Goal: Task Accomplishment & Management: Complete application form

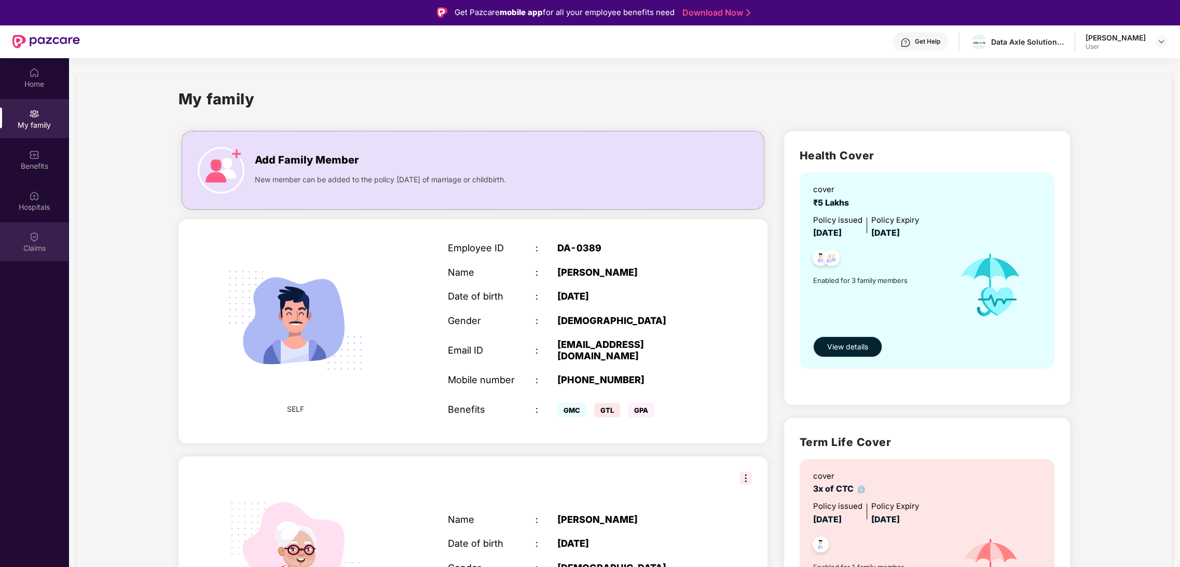
scroll to position [394, 0]
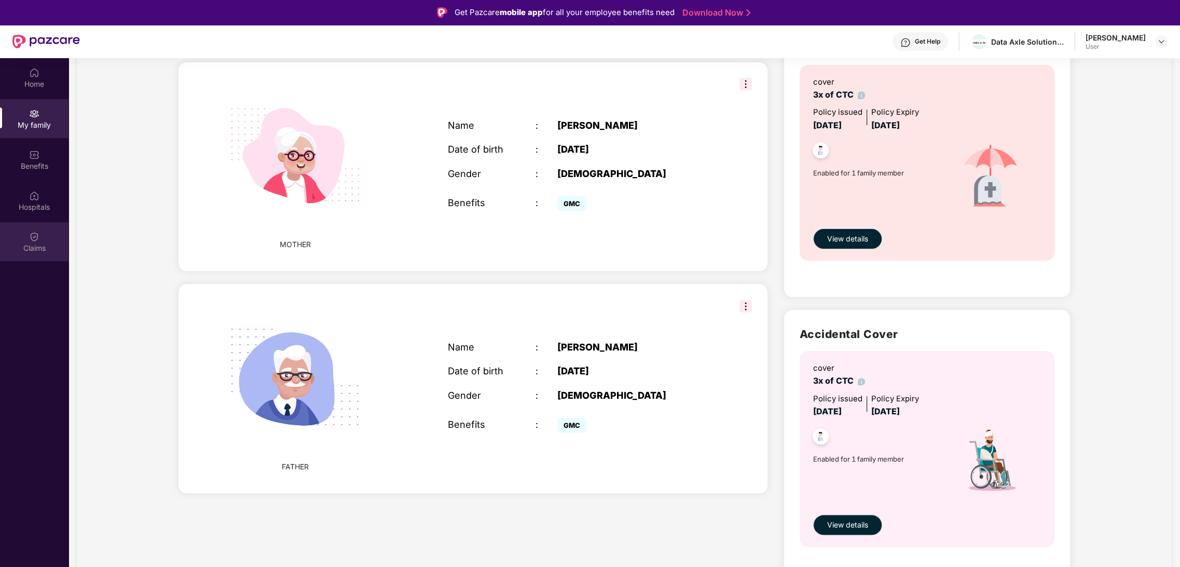
click at [15, 236] on div "Claims" at bounding box center [34, 241] width 69 height 39
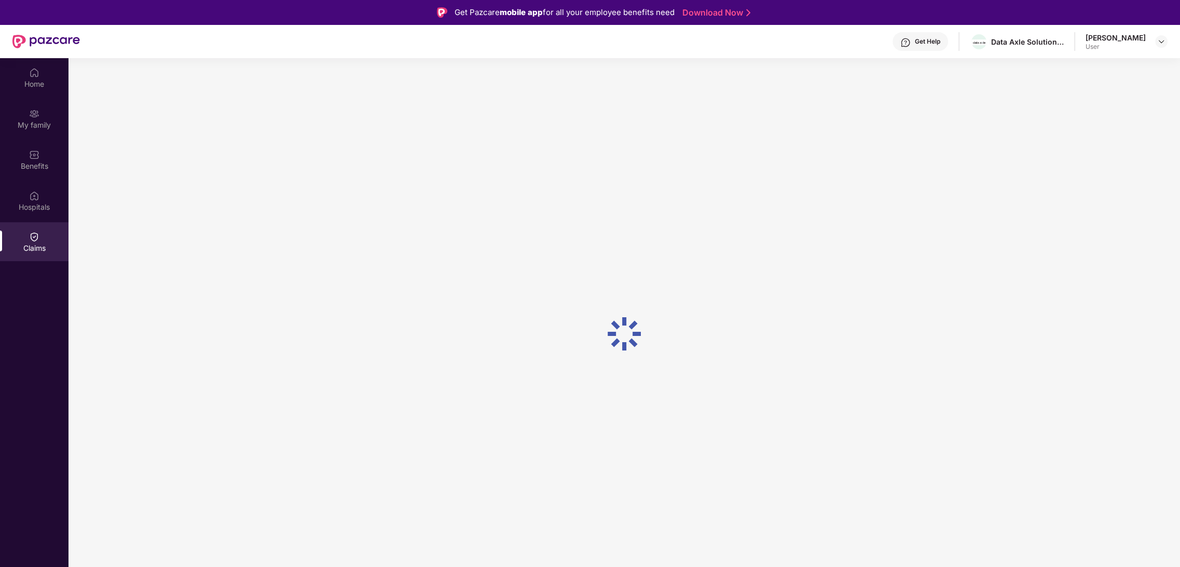
scroll to position [0, 0]
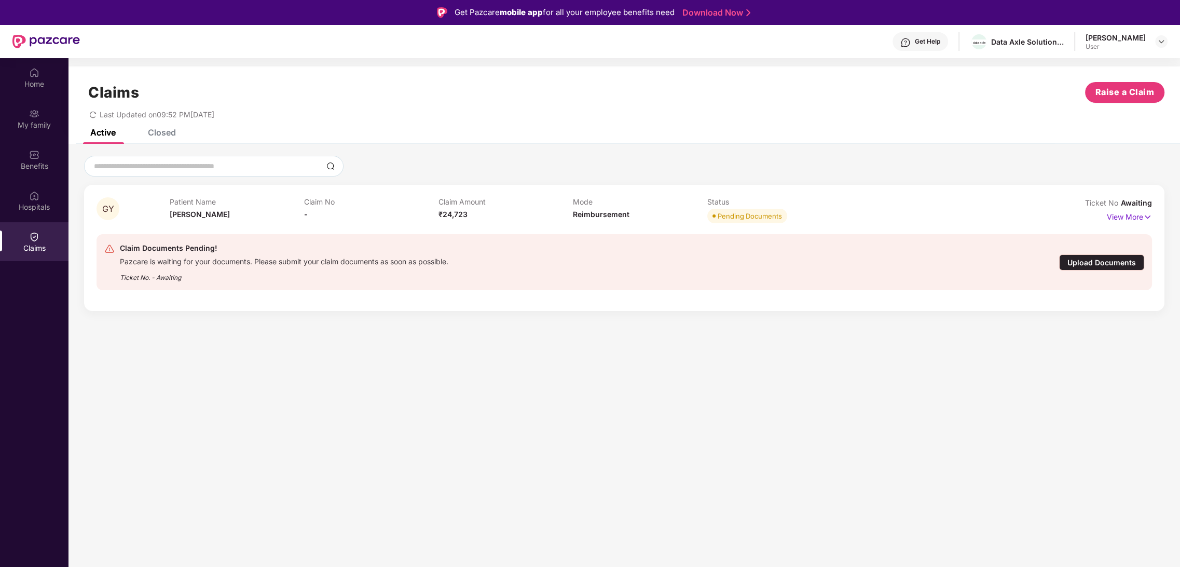
click at [1085, 265] on div "Upload Documents" at bounding box center [1102, 262] width 85 height 16
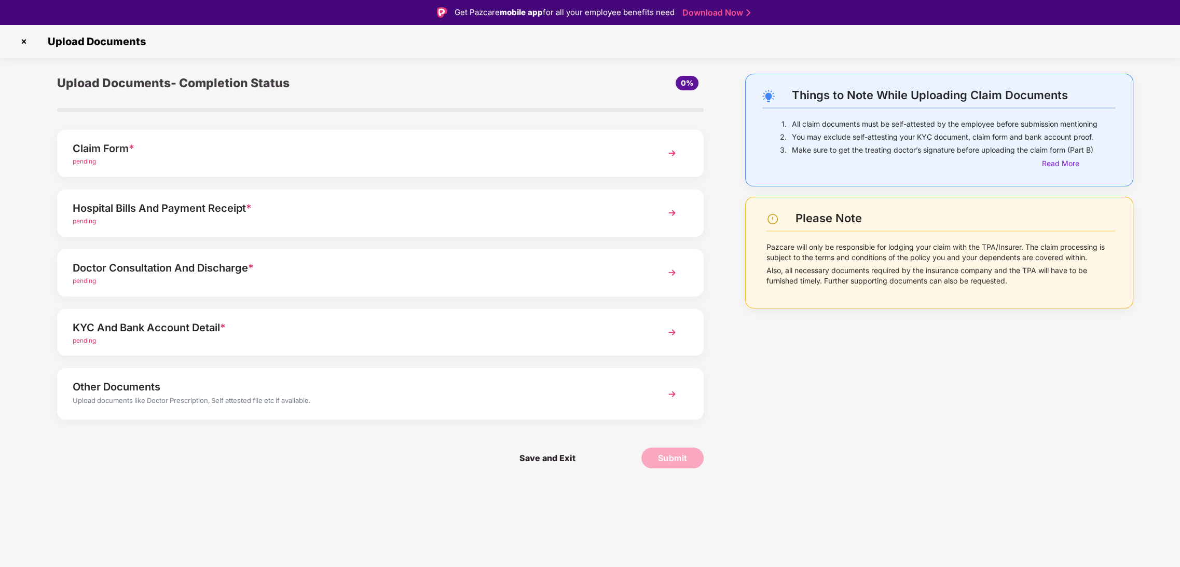
click at [176, 210] on div "Hospital Bills And Payment Receipt *" at bounding box center [355, 208] width 564 height 17
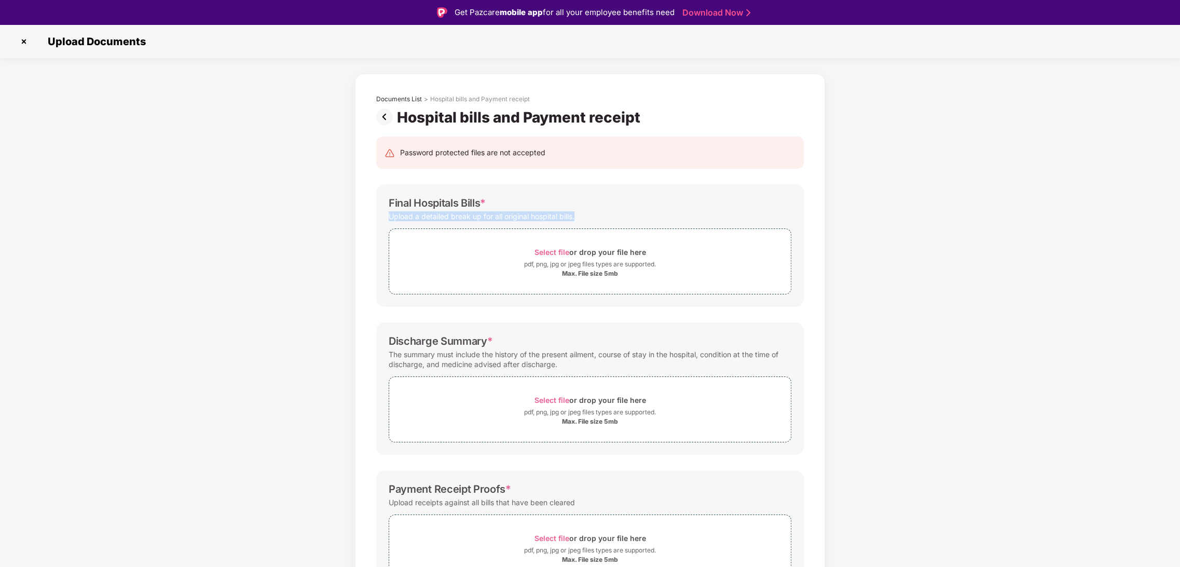
drag, startPoint x: 579, startPoint y: 219, endPoint x: 381, endPoint y: 211, distance: 198.5
click at [381, 211] on div "Final Hospitals Bills * Upload a detailed break up for all original hospital bi…" at bounding box center [590, 245] width 428 height 123
copy div "Upload a detailed break up for all original hospital bills."
drag, startPoint x: 567, startPoint y: 365, endPoint x: 363, endPoint y: 354, distance: 203.8
click at [363, 354] on div "Password protected files are not accepted Final Hospitals Bills * Upload a deta…" at bounding box center [590, 388] width 459 height 524
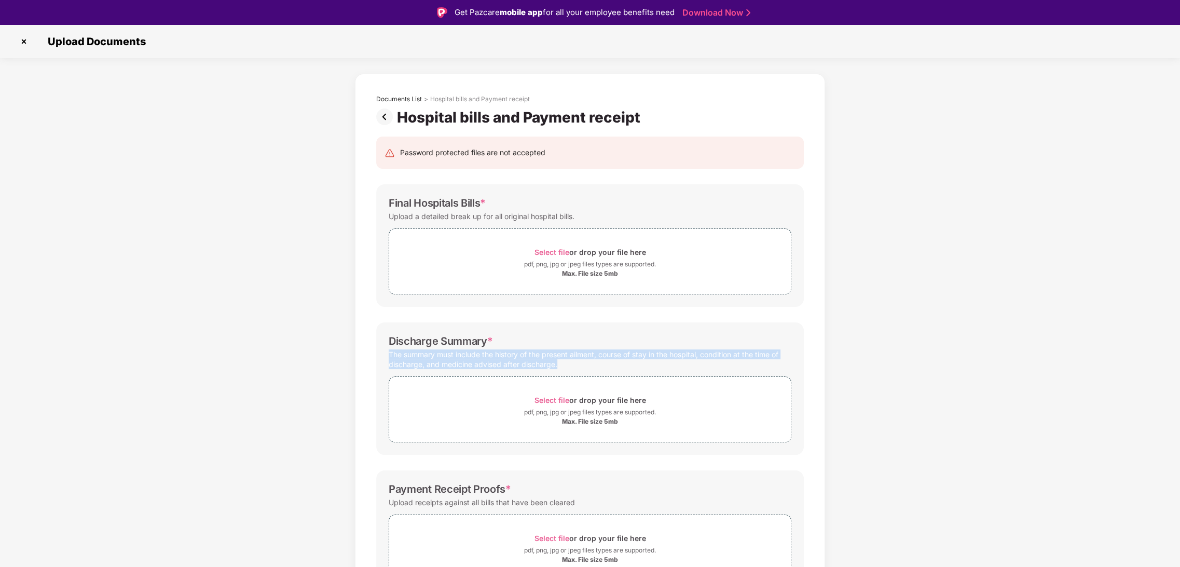
copy div "The summary must include the history of the present ailment, course of stay in …"
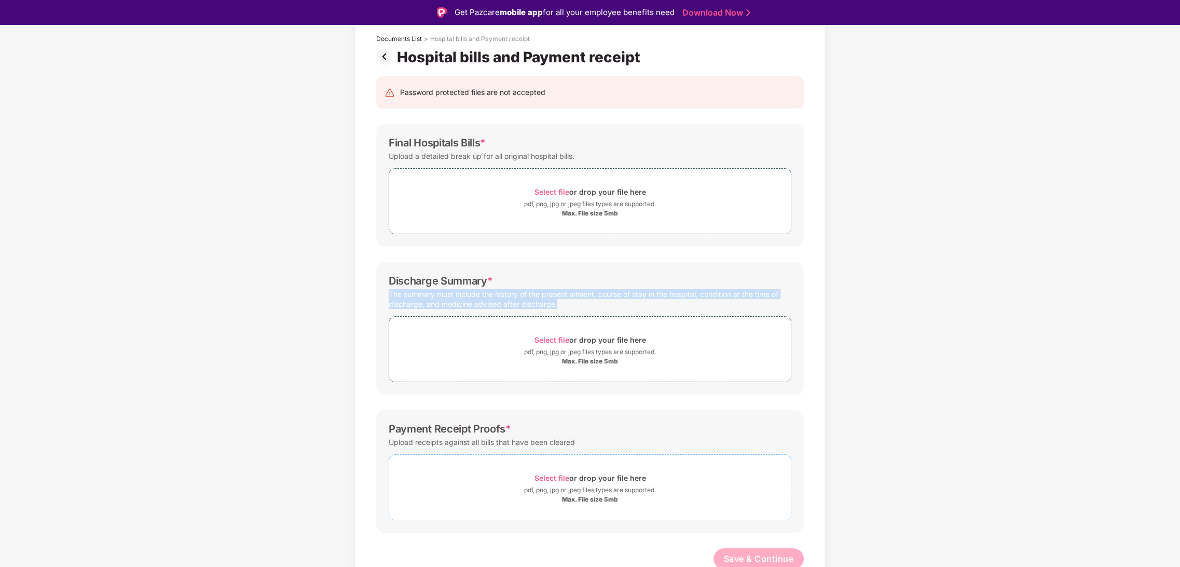
scroll to position [63, 0]
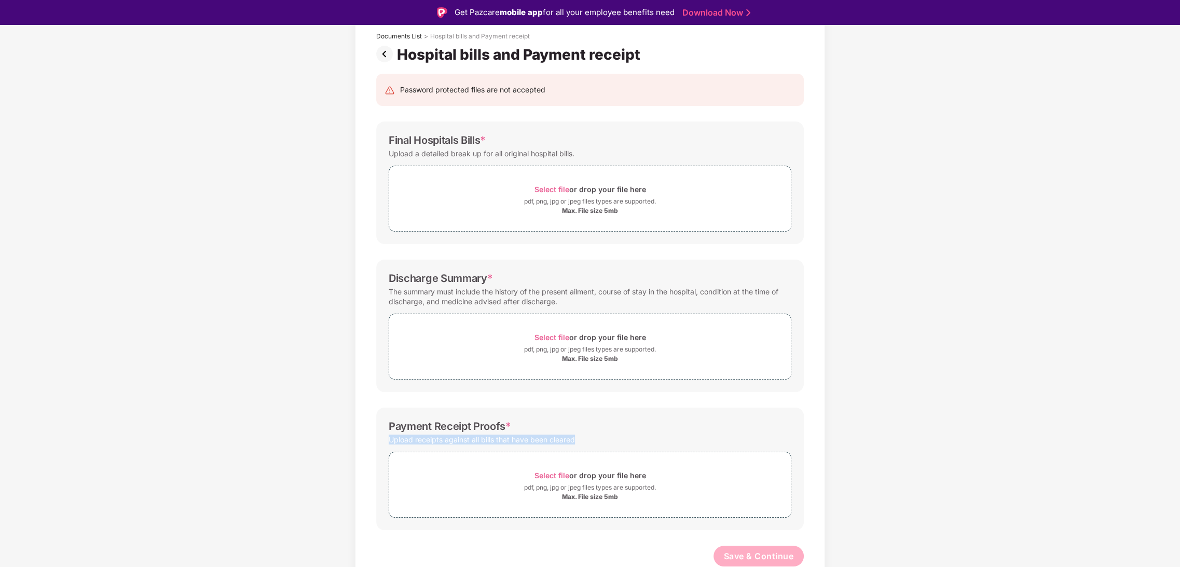
drag, startPoint x: 588, startPoint y: 438, endPoint x: 387, endPoint y: 436, distance: 200.9
click at [387, 436] on div "Payment Receipt Proofs * Upload receipts against all bills that have been clear…" at bounding box center [590, 469] width 428 height 123
copy div "Upload receipts against all bills that have been cleared"
click at [389, 56] on img at bounding box center [386, 54] width 21 height 17
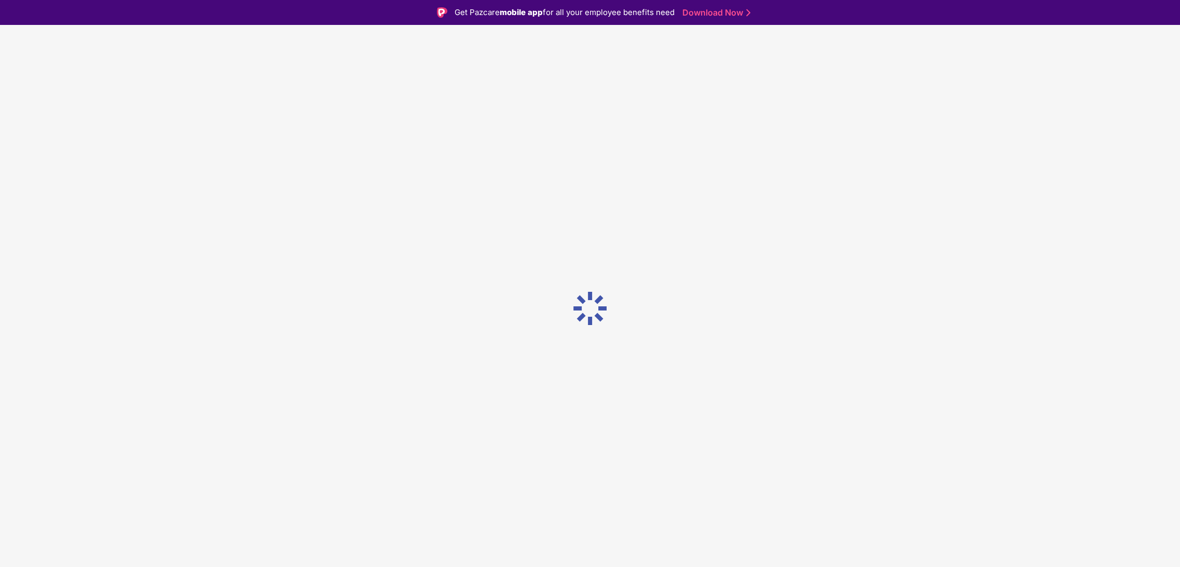
scroll to position [0, 0]
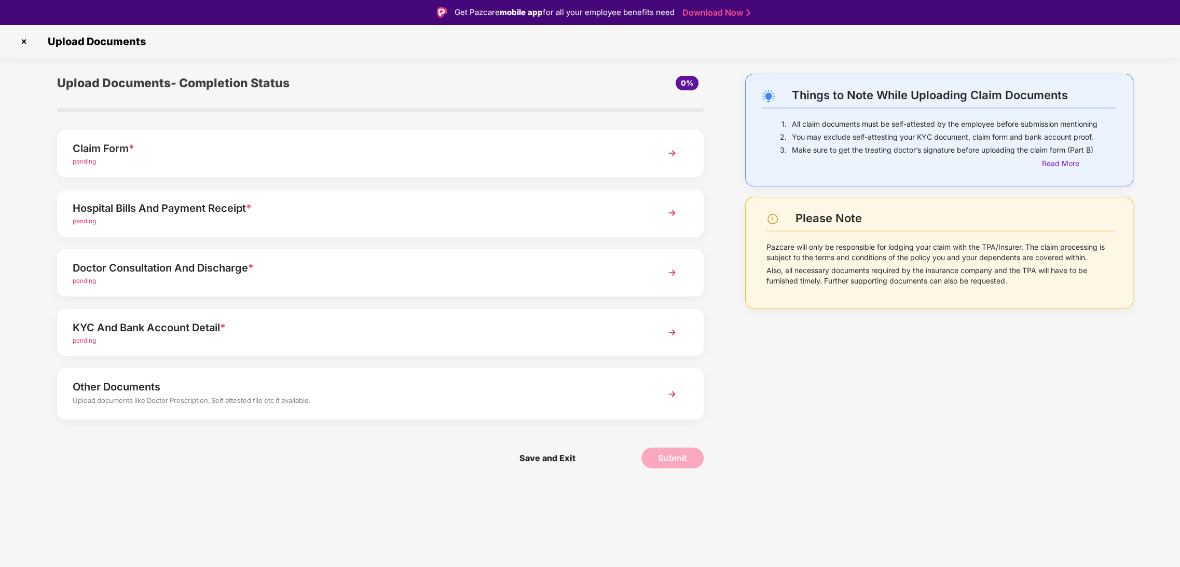
click at [282, 277] on div "pending" at bounding box center [355, 281] width 564 height 10
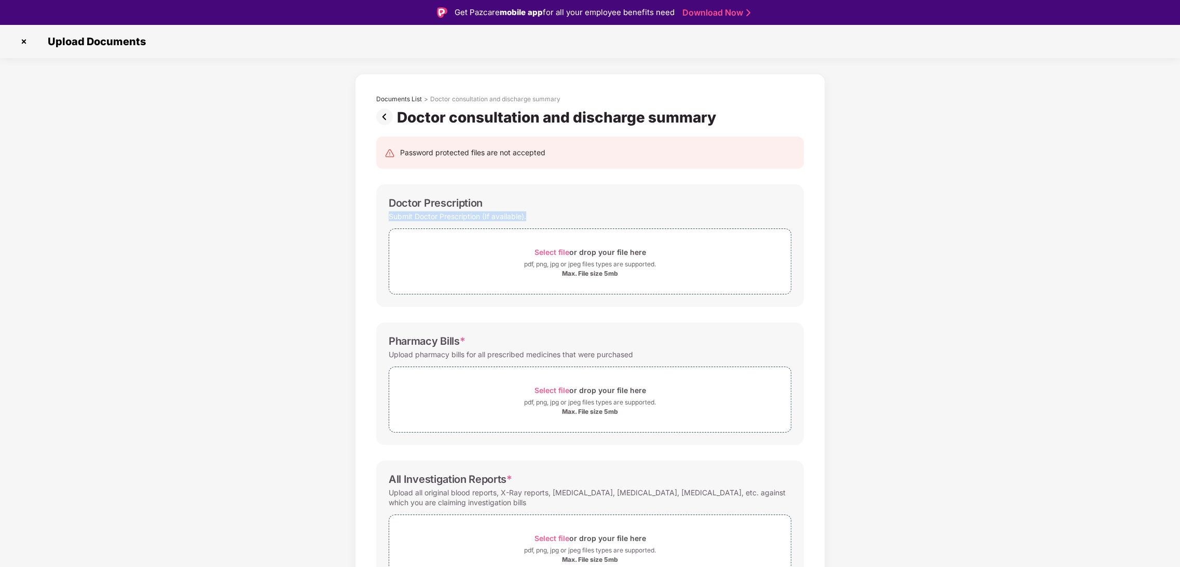
drag, startPoint x: 542, startPoint y: 219, endPoint x: 382, endPoint y: 220, distance: 160.9
click at [382, 220] on div "Doctor Prescription Submit Doctor Prescription (If available). Select file or d…" at bounding box center [590, 245] width 428 height 123
copy div "Submit Doctor Prescription (If available)."
drag, startPoint x: 647, startPoint y: 350, endPoint x: 374, endPoint y: 350, distance: 273.1
click at [374, 350] on div "Password protected files are not accepted Doctor Prescription Submit Doctor Pre…" at bounding box center [590, 388] width 459 height 524
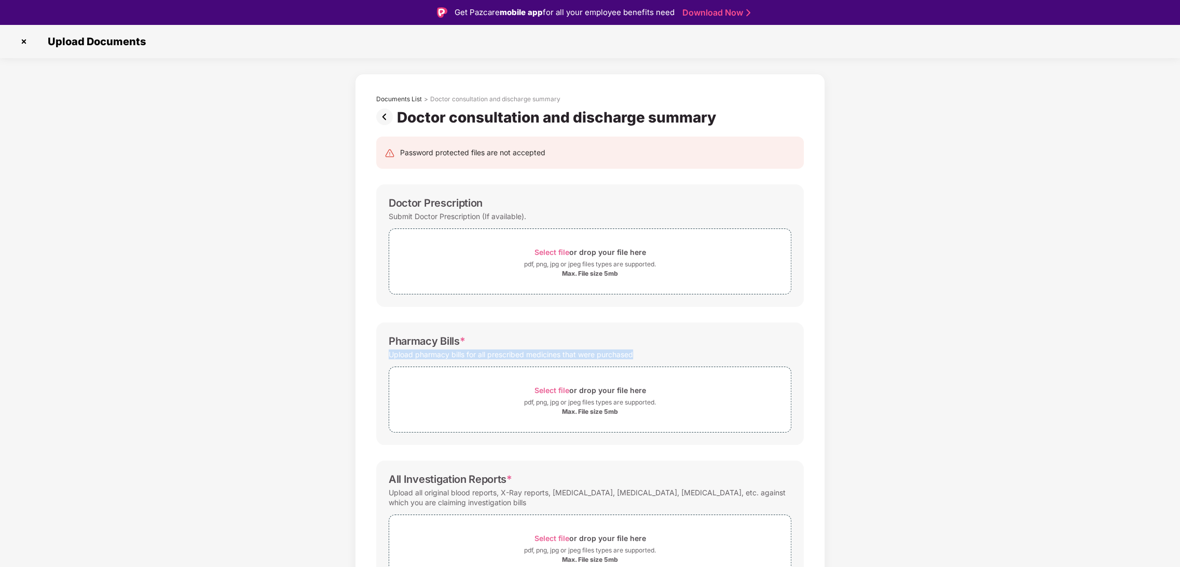
copy div "Upload pharmacy bills for all prescribed medicines that were purchased"
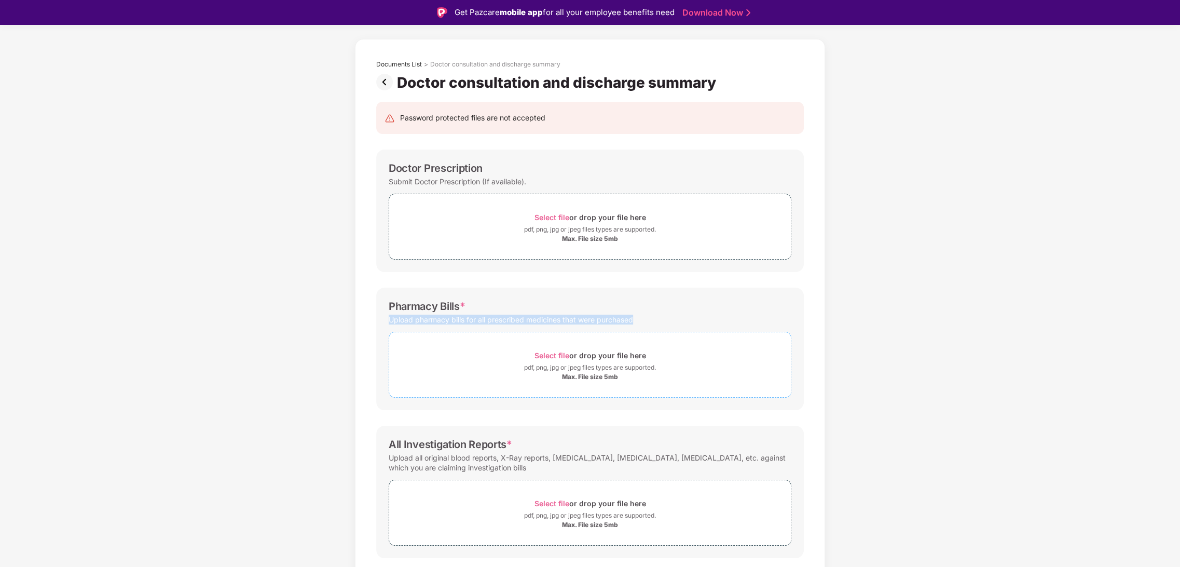
scroll to position [63, 0]
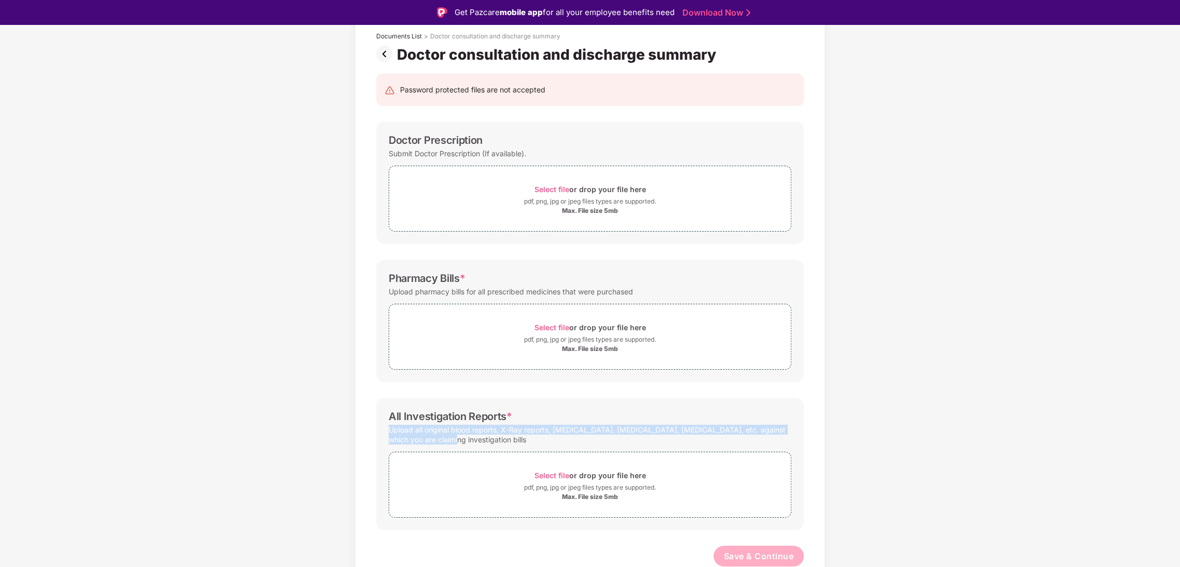
drag, startPoint x: 469, startPoint y: 440, endPoint x: 388, endPoint y: 433, distance: 81.3
click at [389, 433] on div "Upload all original blood reports, X-Ray reports, [MEDICAL_DATA], [MEDICAL_DATA…" at bounding box center [590, 435] width 403 height 24
copy div "Upload all original blood reports, X-Ray reports, [MEDICAL_DATA], [MEDICAL_DATA…"
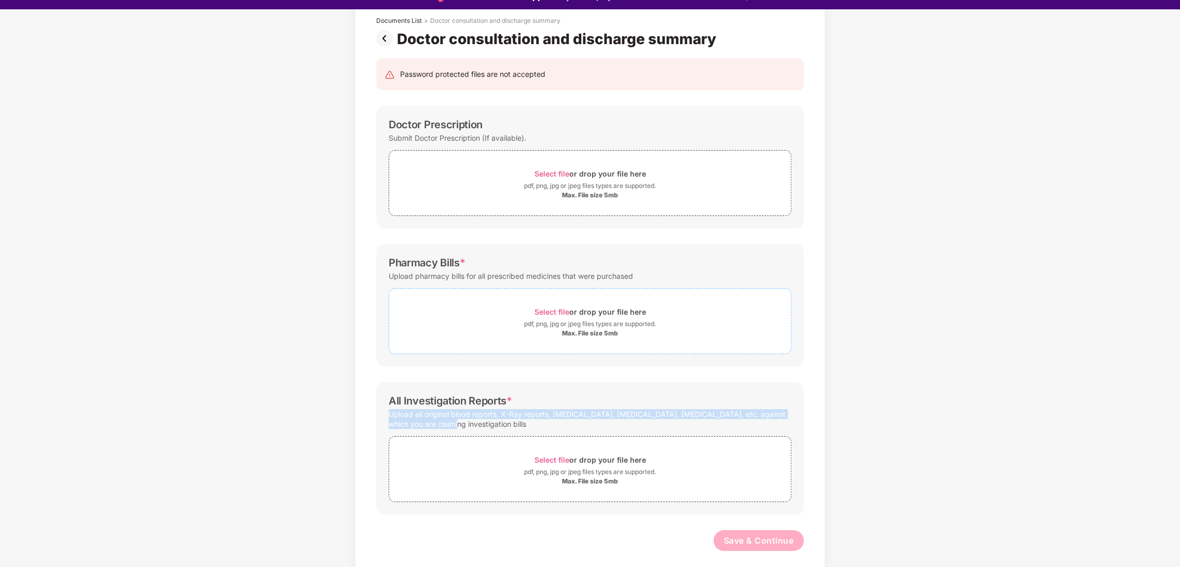
scroll to position [0, 0]
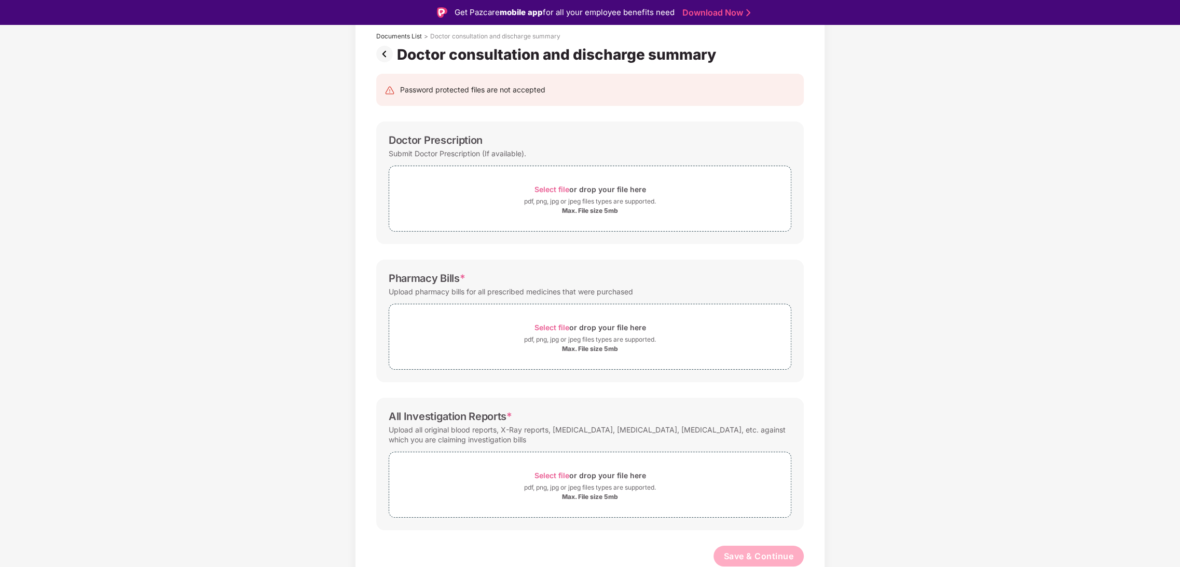
click at [324, 245] on div "Documents List > Doctor consultation and discharge summary Doctor consultation …" at bounding box center [590, 302] width 1180 height 582
click at [382, 57] on img at bounding box center [386, 54] width 21 height 17
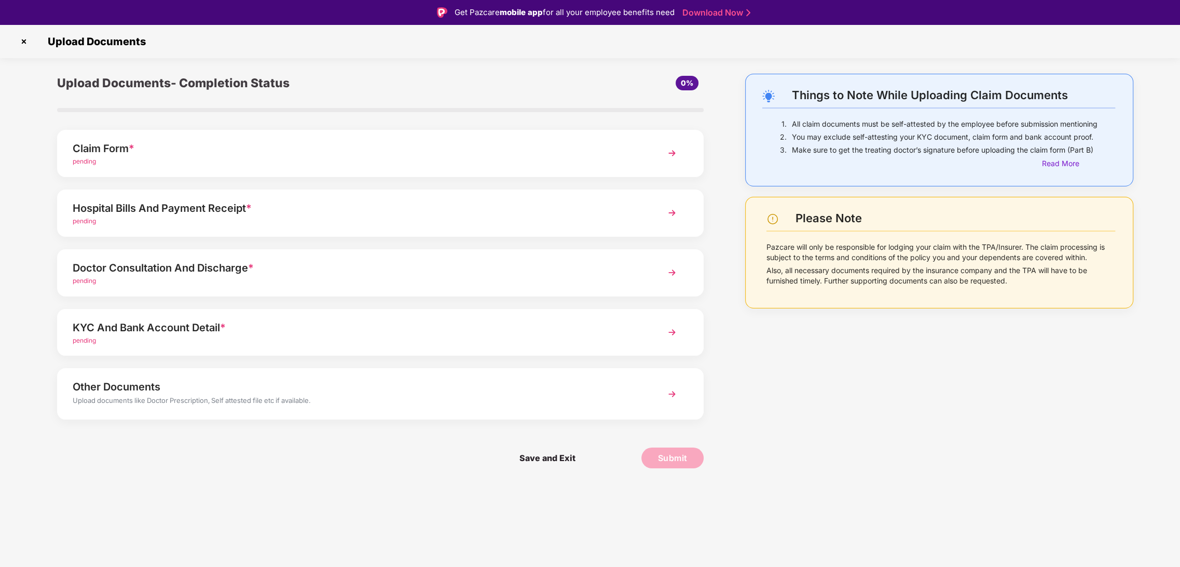
click at [226, 206] on div "Hospital Bills And Payment Receipt *" at bounding box center [355, 208] width 564 height 17
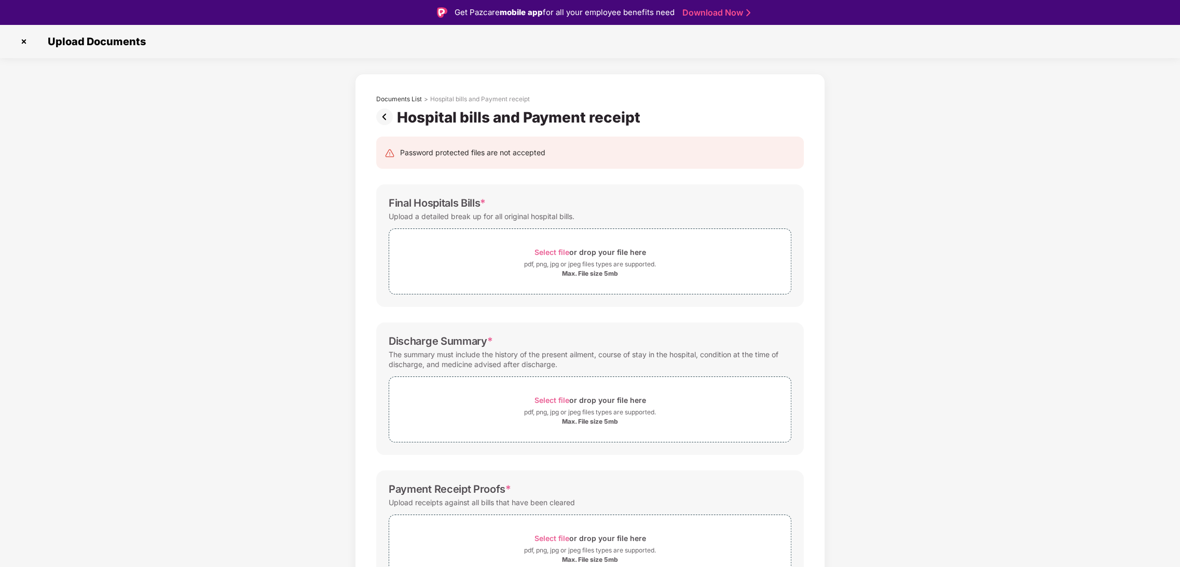
click at [386, 120] on img at bounding box center [386, 116] width 21 height 17
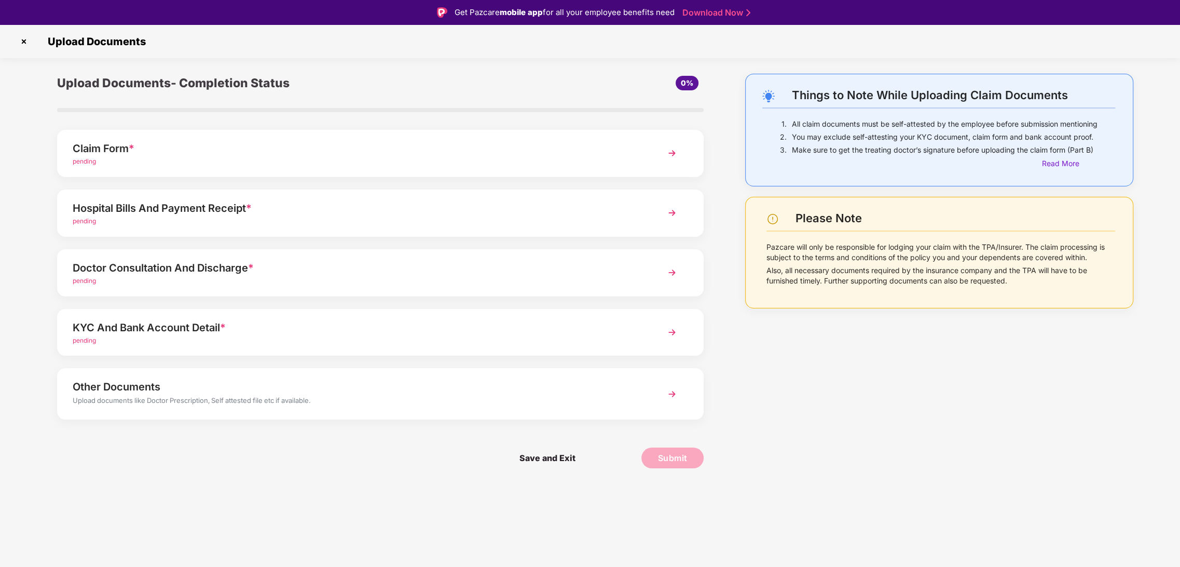
click at [316, 336] on div "pending" at bounding box center [355, 341] width 564 height 10
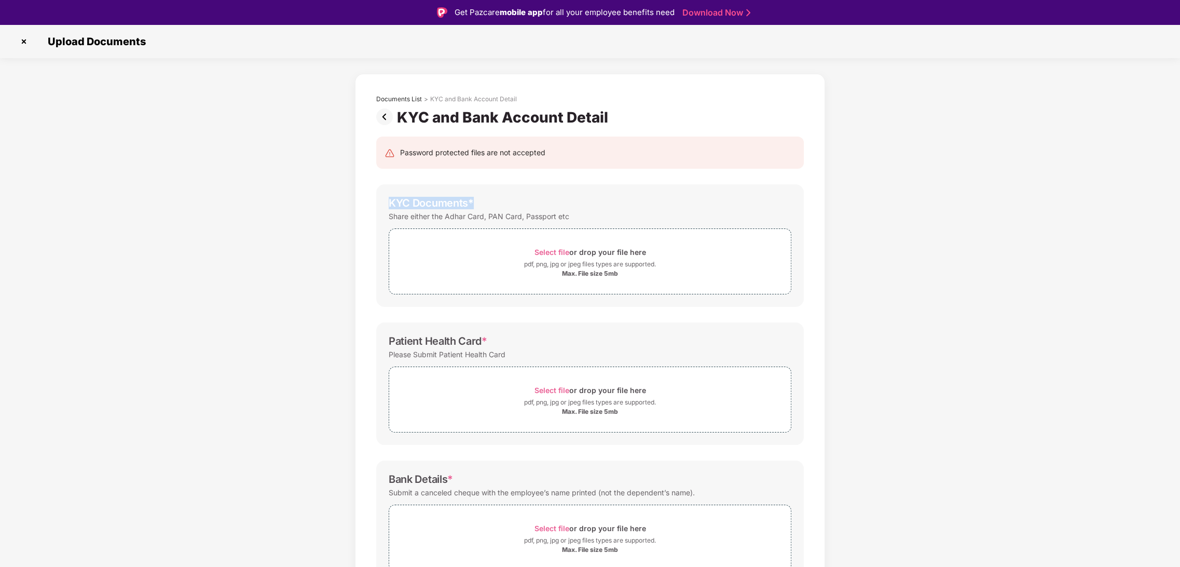
drag, startPoint x: 387, startPoint y: 201, endPoint x: 474, endPoint y: 204, distance: 87.8
click at [474, 204] on div "KYC Documents * Share either the Adhar Card, PAN Card, Passport etc Select file…" at bounding box center [590, 245] width 428 height 123
copy div "KYC Documents *"
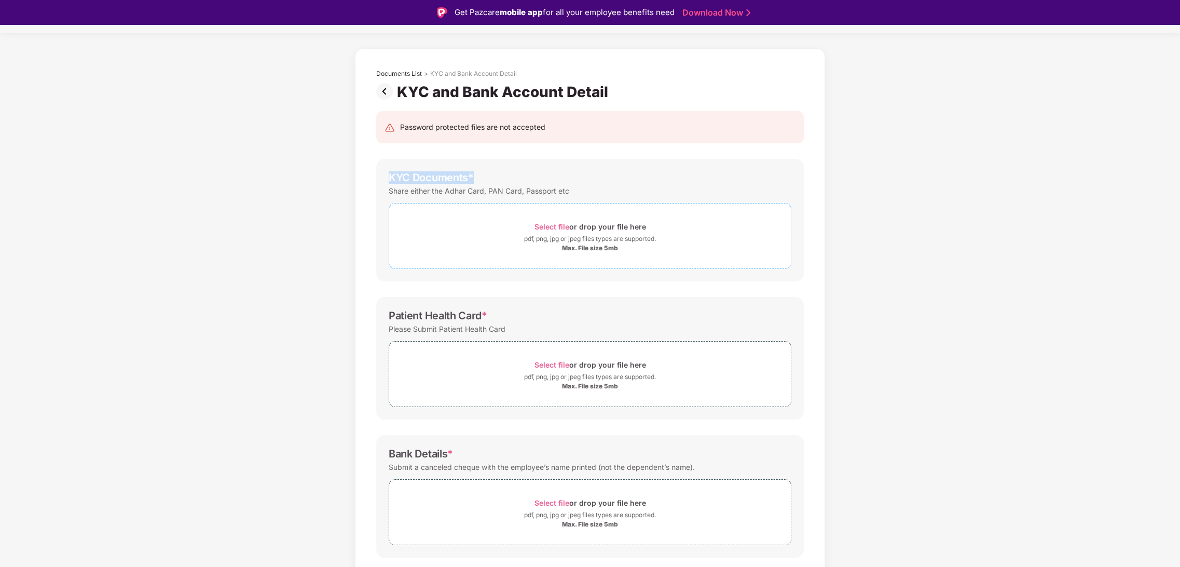
scroll to position [53, 0]
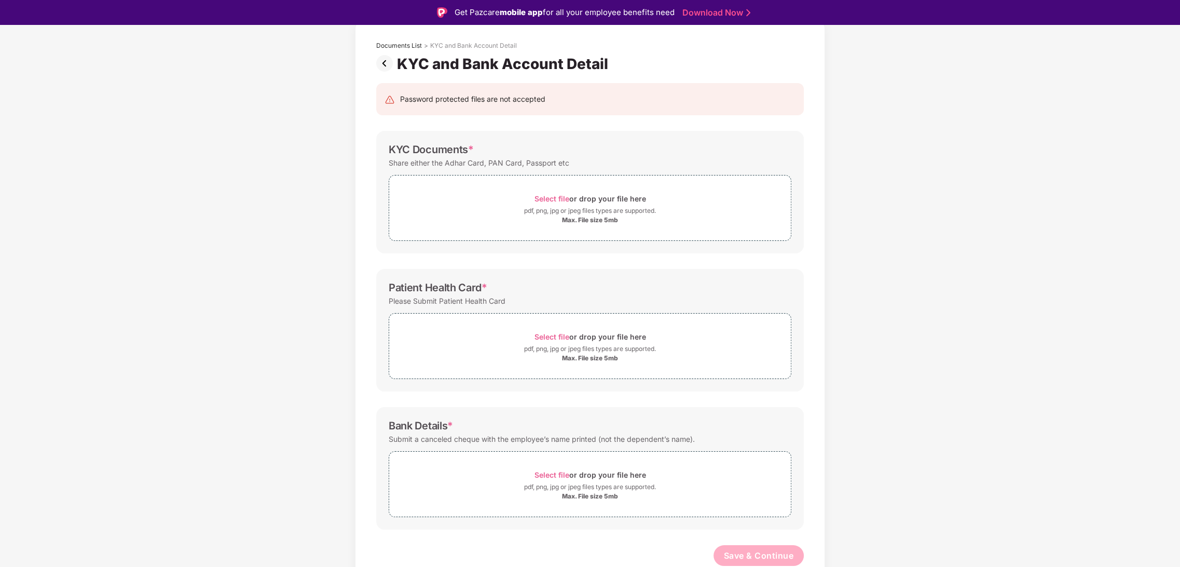
click at [392, 284] on div "Patient Health Card *" at bounding box center [438, 287] width 99 height 12
drag, startPoint x: 386, startPoint y: 284, endPoint x: 490, endPoint y: 281, distance: 104.4
click at [490, 281] on div "Patient Health Card * Please Submit Patient Health Card Select file or drop you…" at bounding box center [590, 330] width 428 height 123
copy div "Patient Health Card *"
drag, startPoint x: 386, startPoint y: 160, endPoint x: 583, endPoint y: 161, distance: 196.7
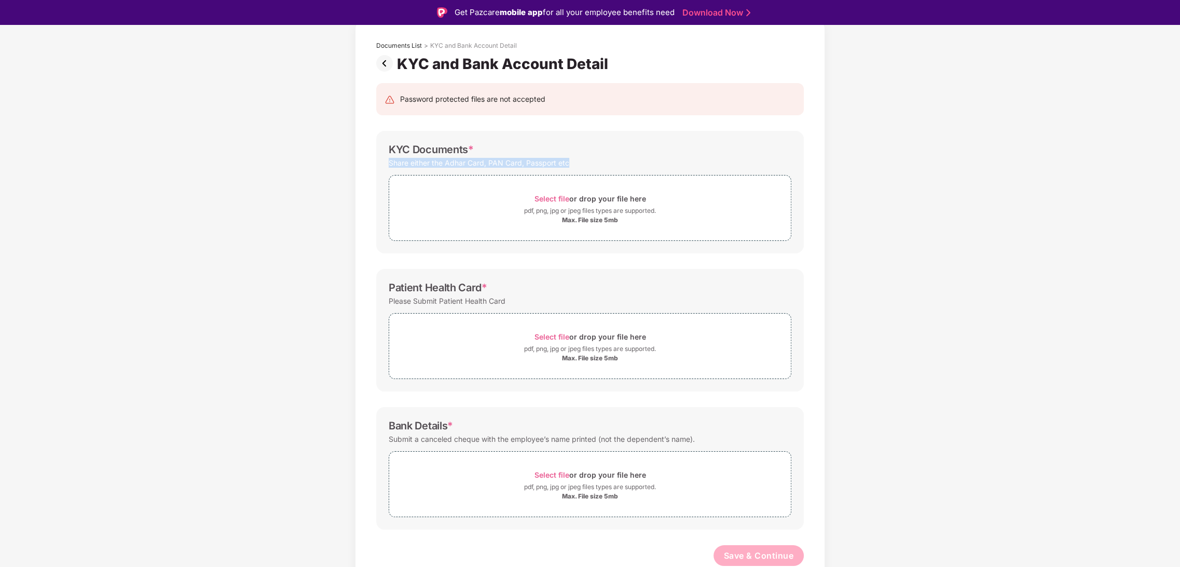
click at [583, 161] on div "KYC Documents * Share either the Adhar Card, PAN Card, Passport etc Select file…" at bounding box center [590, 192] width 428 height 123
copy div "Share either the Adhar Card, PAN Card, Passport etc"
drag, startPoint x: 513, startPoint y: 303, endPoint x: 386, endPoint y: 302, distance: 127.7
click at [386, 302] on div "Patient Health Card * Please Submit Patient Health Card Select file or drop you…" at bounding box center [590, 330] width 428 height 123
copy div "Please Submit Patient Health Card"
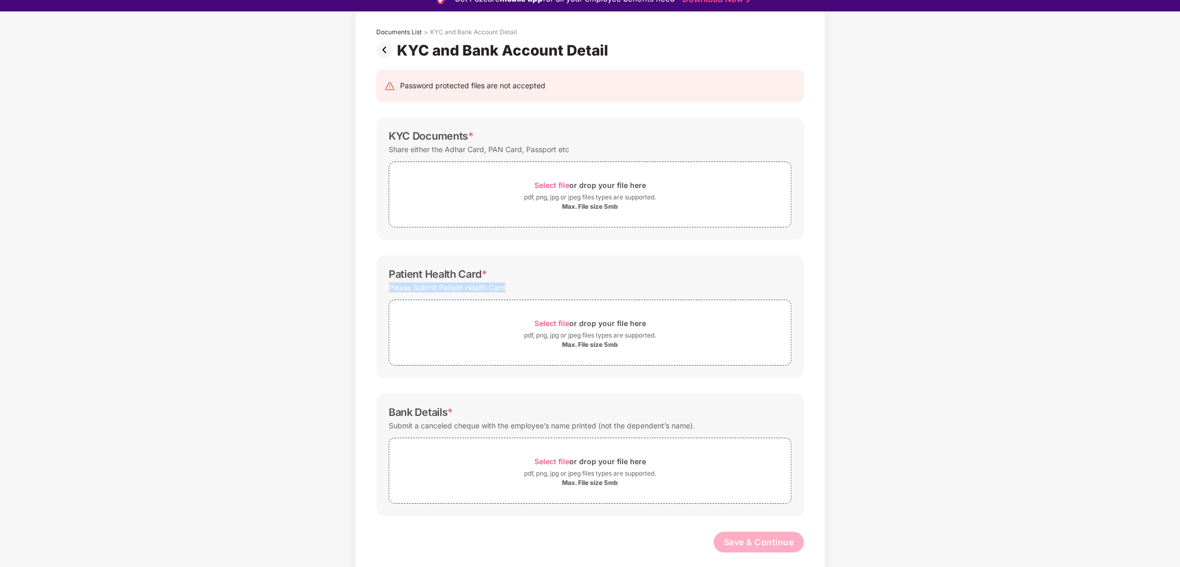
scroll to position [25, 0]
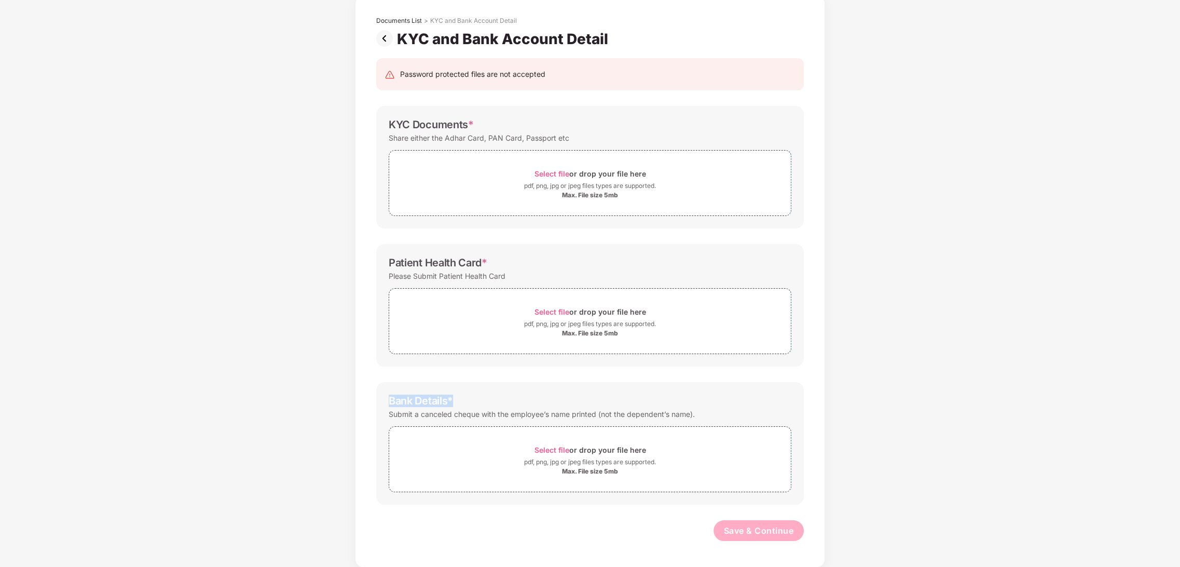
drag, startPoint x: 436, startPoint y: 395, endPoint x: 387, endPoint y: 390, distance: 49.0
click at [387, 390] on div "Bank Details * Submit a canceled cheque with the employee’s name printed (not t…" at bounding box center [590, 443] width 428 height 123
drag, startPoint x: 702, startPoint y: 414, endPoint x: 386, endPoint y: 414, distance: 315.6
click at [386, 414] on div "Bank Details * Submit a canceled cheque with the employee’s name printed (not t…" at bounding box center [590, 443] width 428 height 123
click at [644, 264] on div "Patient Health Card *" at bounding box center [590, 262] width 403 height 12
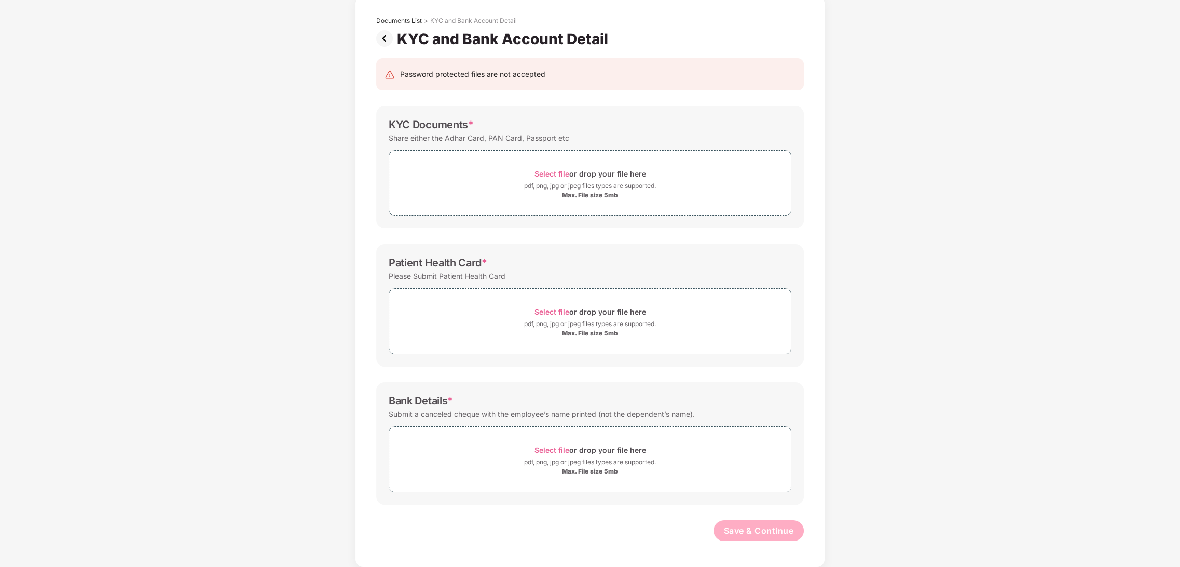
scroll to position [0, 0]
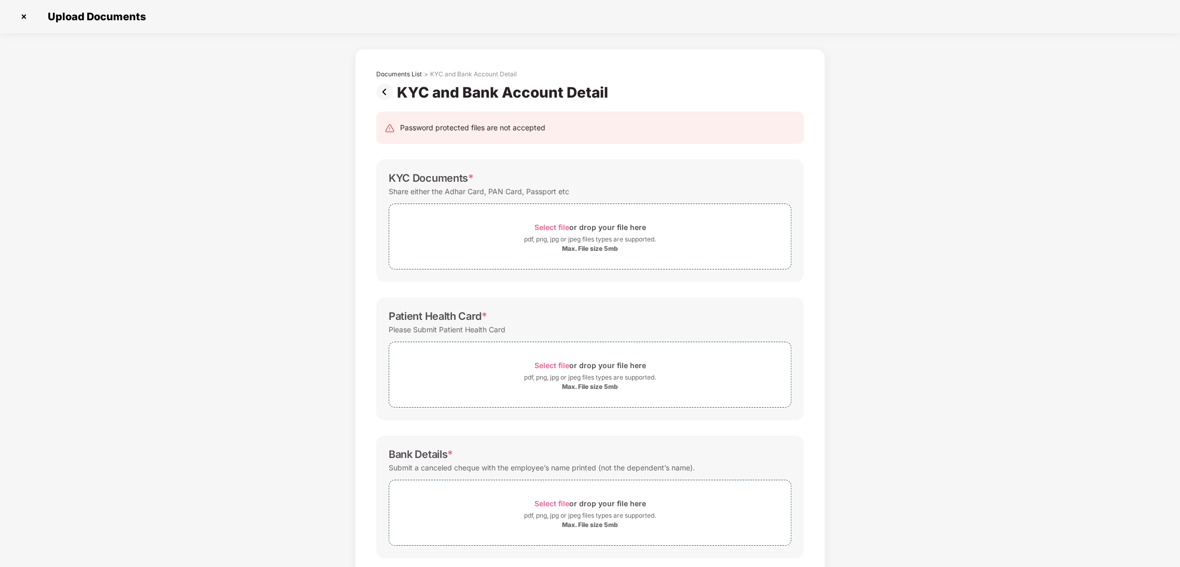
click at [386, 96] on img at bounding box center [386, 92] width 21 height 17
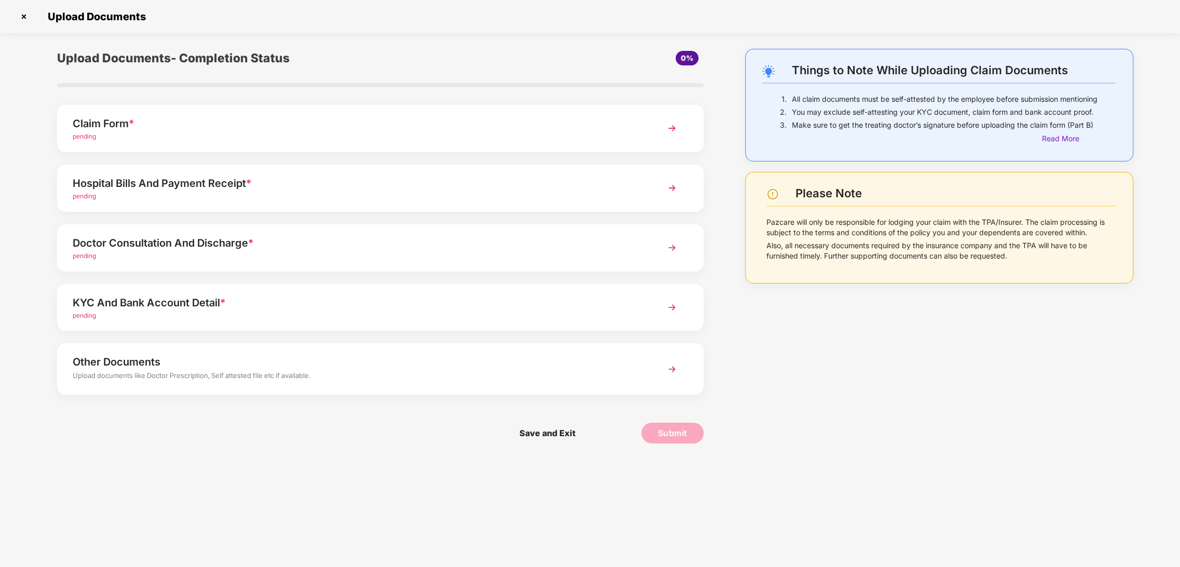
click at [182, 366] on div "Other Documents" at bounding box center [355, 362] width 564 height 17
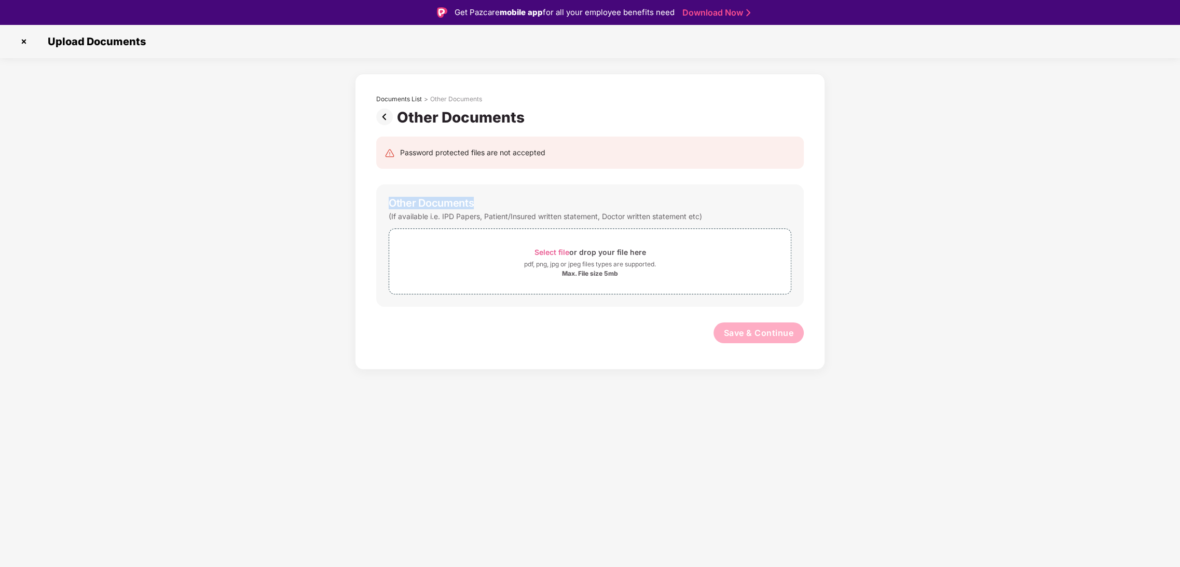
drag, startPoint x: 482, startPoint y: 204, endPoint x: 361, endPoint y: 203, distance: 120.4
click at [361, 203] on div "Password protected files are not accepted Other Documents (If available i.e. IP…" at bounding box center [590, 245] width 459 height 238
drag, startPoint x: 381, startPoint y: 217, endPoint x: 711, endPoint y: 215, distance: 329.6
click at [711, 215] on div "Other Documents (If available i.e. IPD Papers, Patient/Insured written statemen…" at bounding box center [590, 245] width 428 height 123
click at [388, 120] on img at bounding box center [386, 116] width 21 height 17
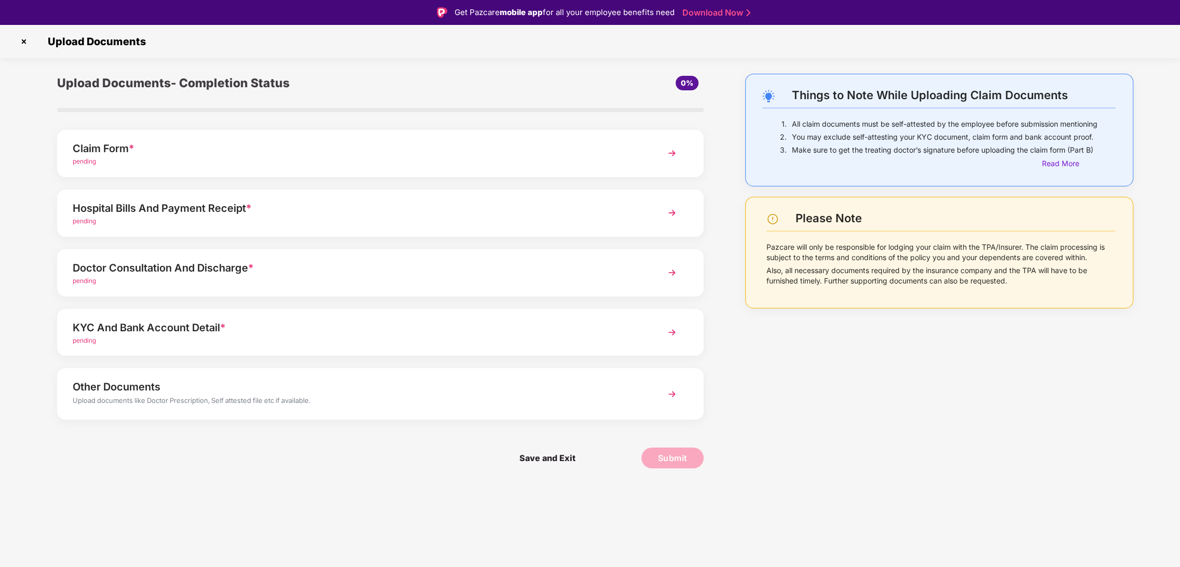
click at [24, 44] on img at bounding box center [24, 41] width 17 height 17
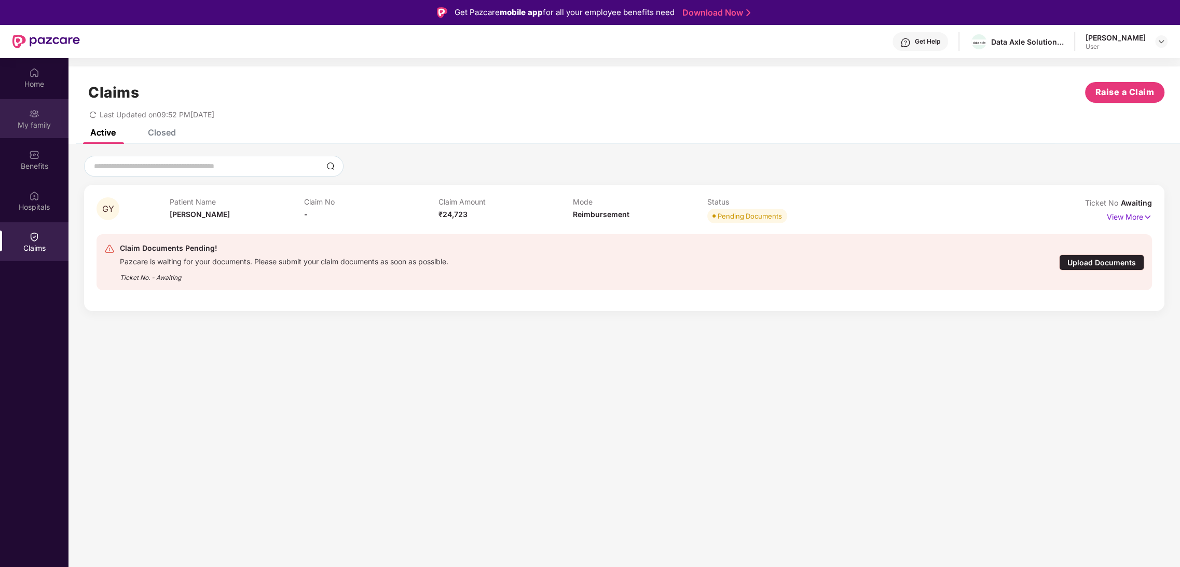
click at [34, 128] on div "My family" at bounding box center [34, 125] width 69 height 10
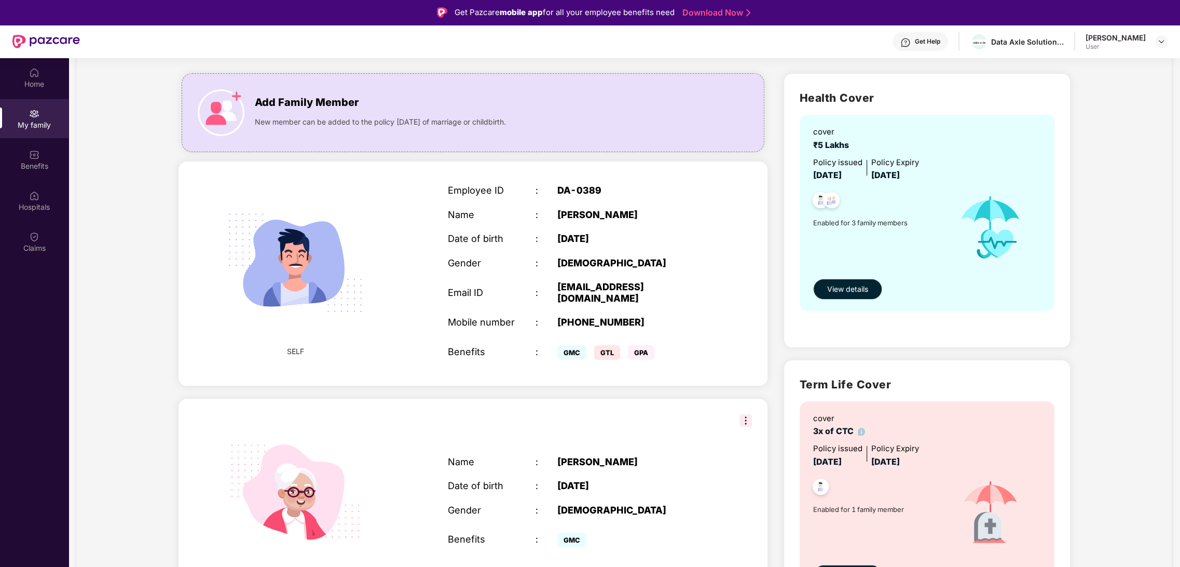
scroll to position [115, 0]
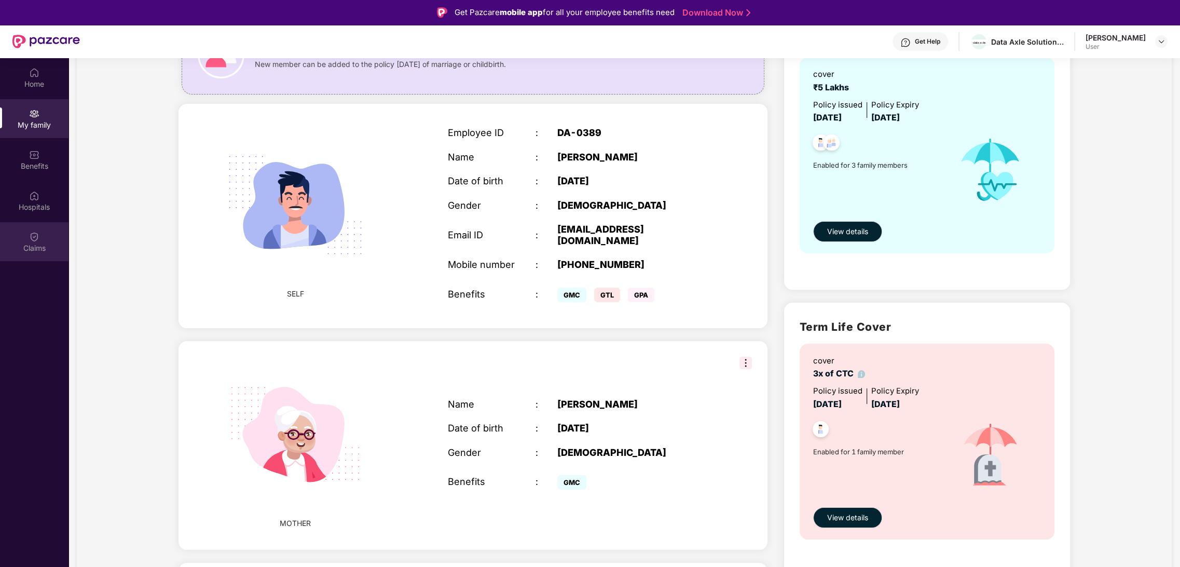
click at [21, 245] on div "Claims" at bounding box center [34, 248] width 69 height 10
